Goal: Find specific page/section: Find specific page/section

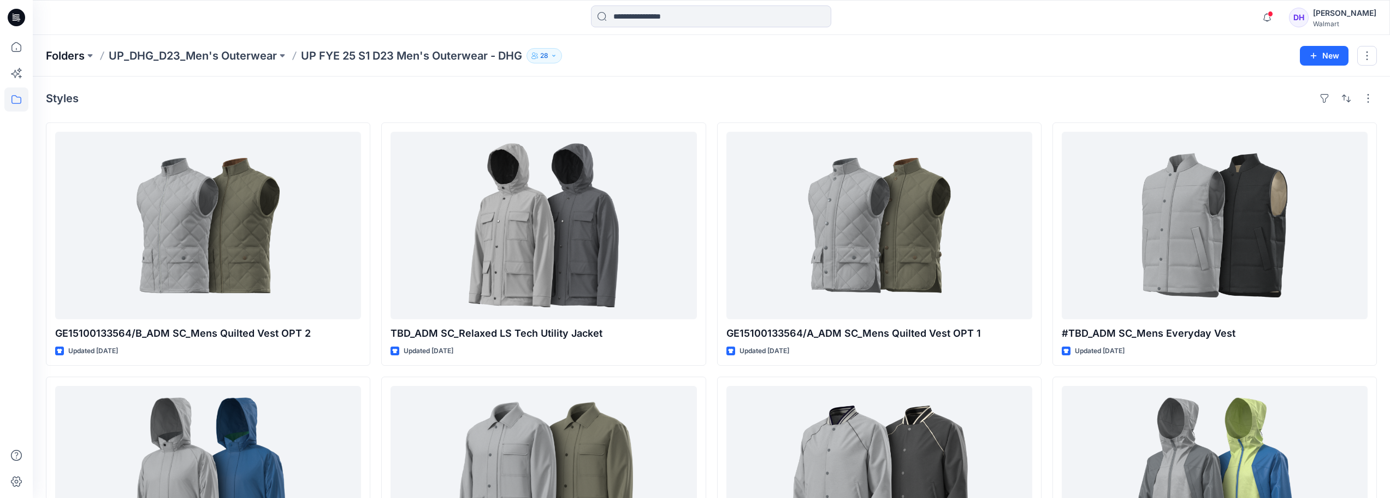
click at [81, 51] on p "Folders" at bounding box center [65, 55] width 39 height 15
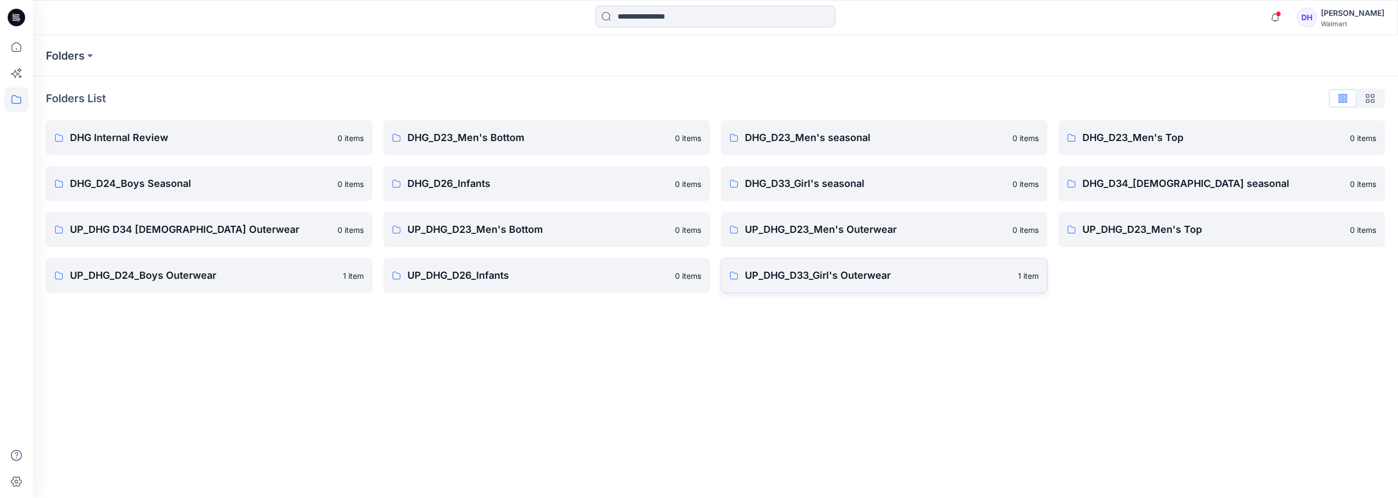
click at [695, 274] on p "UP_DHG_D33_Girl's Outerwear" at bounding box center [878, 275] width 267 height 15
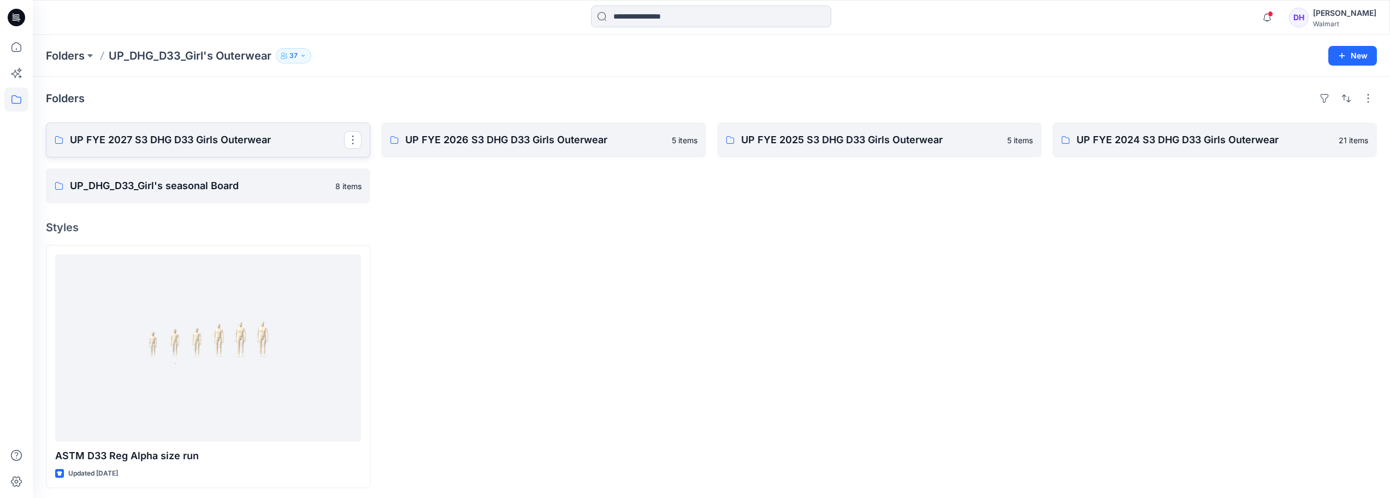
click at [169, 144] on p "UP FYE 2027 S3 DHG D33 Girls Outerwear" at bounding box center [207, 139] width 274 height 15
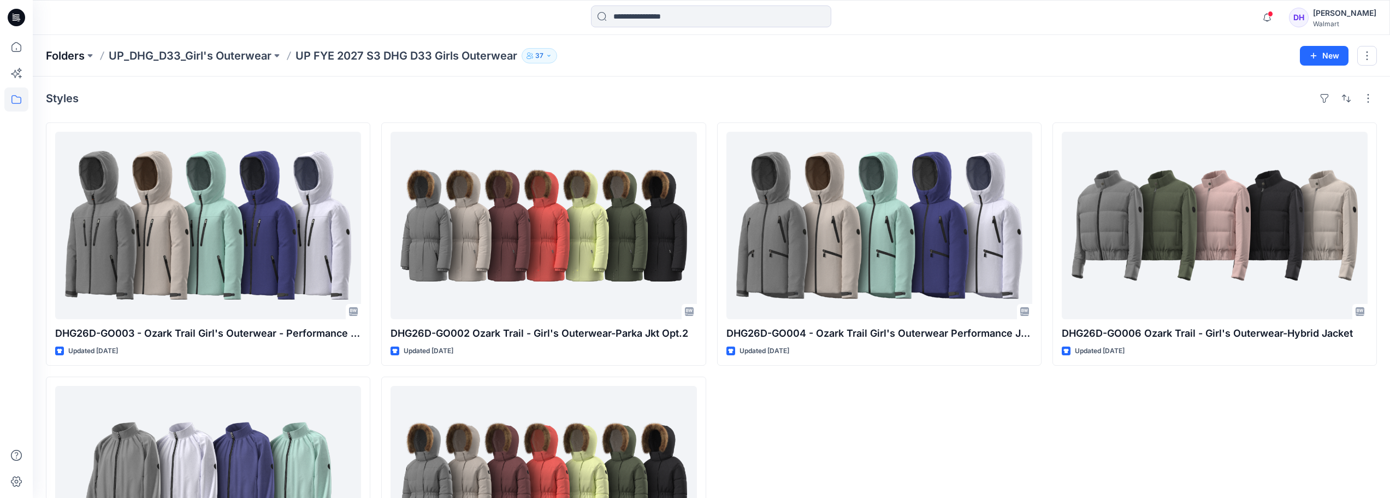
click at [72, 50] on p "Folders" at bounding box center [65, 55] width 39 height 15
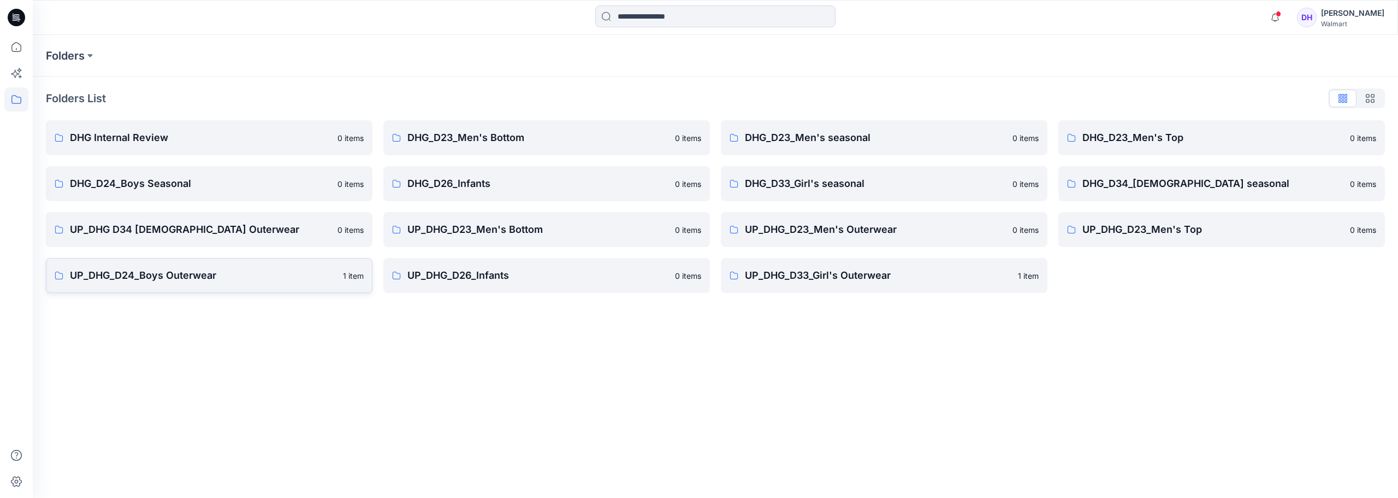
click at [177, 282] on p "UP_DHG_D24_Boys Outerwear" at bounding box center [203, 275] width 267 height 15
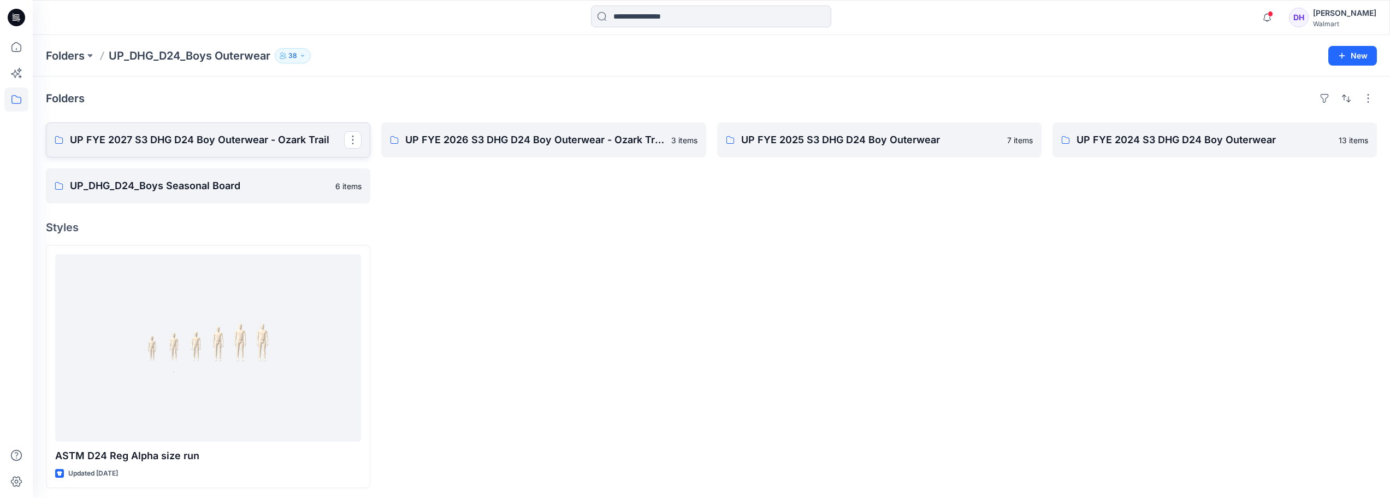
click at [234, 146] on p "UP FYE 2027 S3 DHG D24 Boy Outerwear - Ozark Trail" at bounding box center [207, 139] width 274 height 15
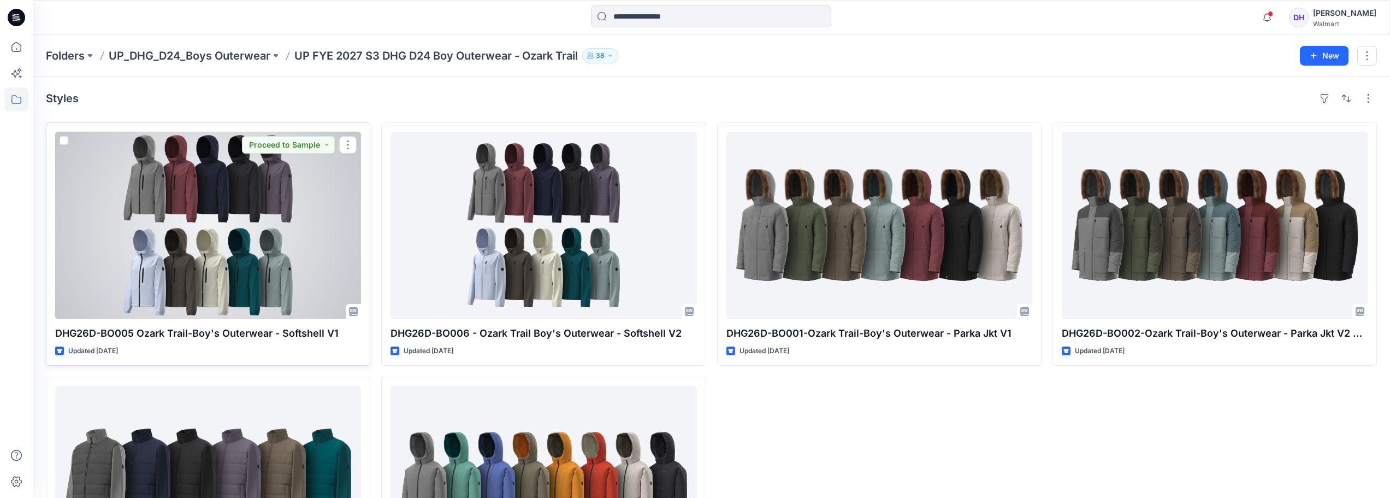
click at [244, 268] on div at bounding box center [208, 225] width 306 height 187
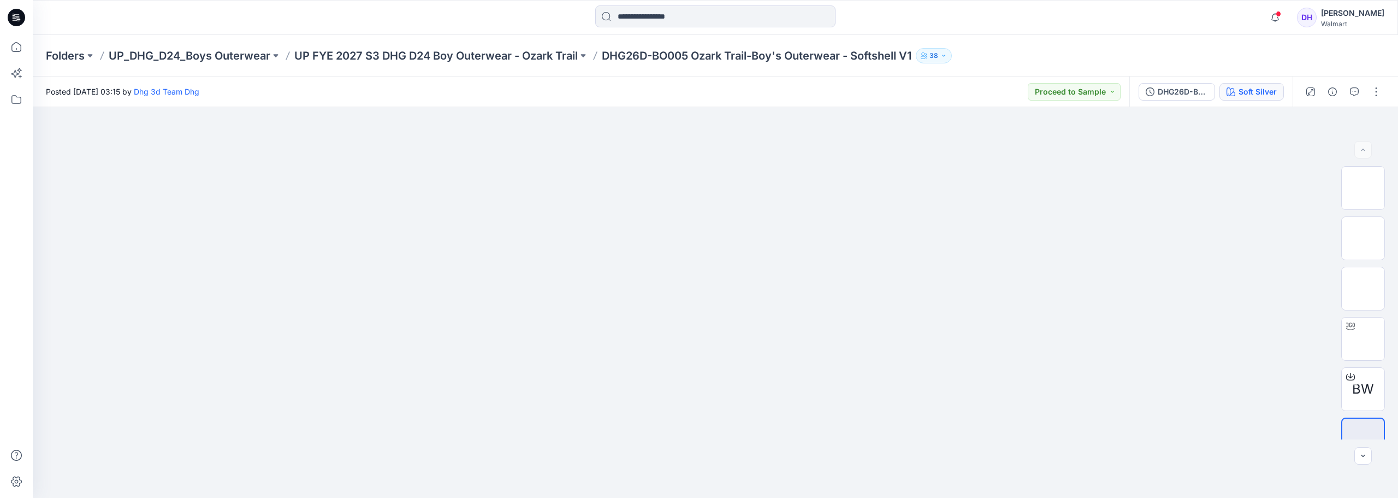
click at [695, 93] on div "Soft Silver" at bounding box center [1258, 92] width 38 height 12
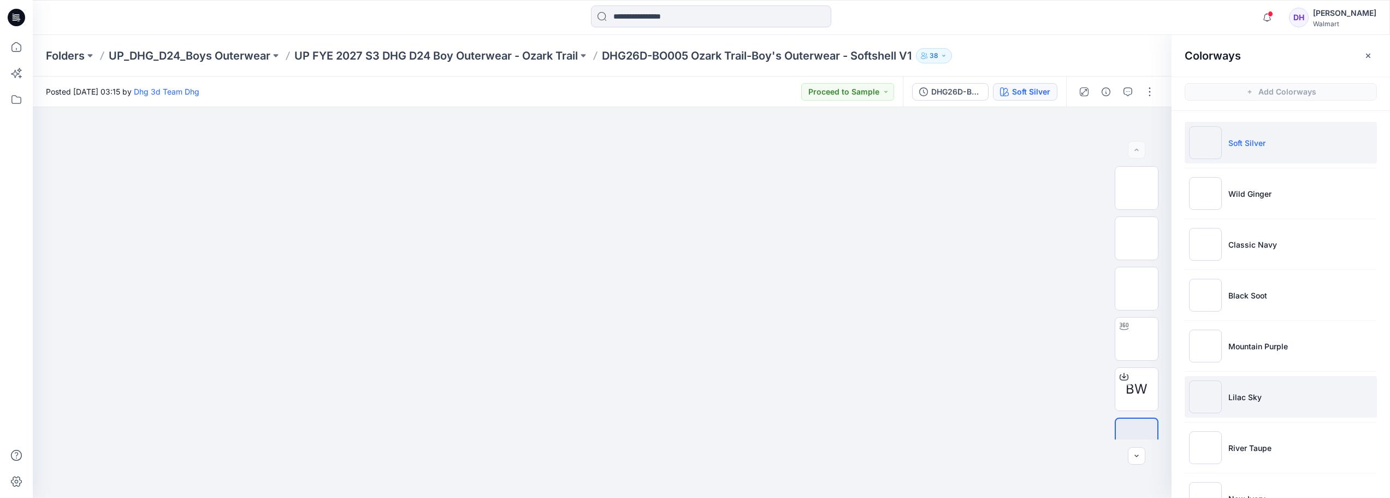
click at [695, 403] on li "Lilac Sky" at bounding box center [1281, 397] width 192 height 42
